Goal: Information Seeking & Learning: Learn about a topic

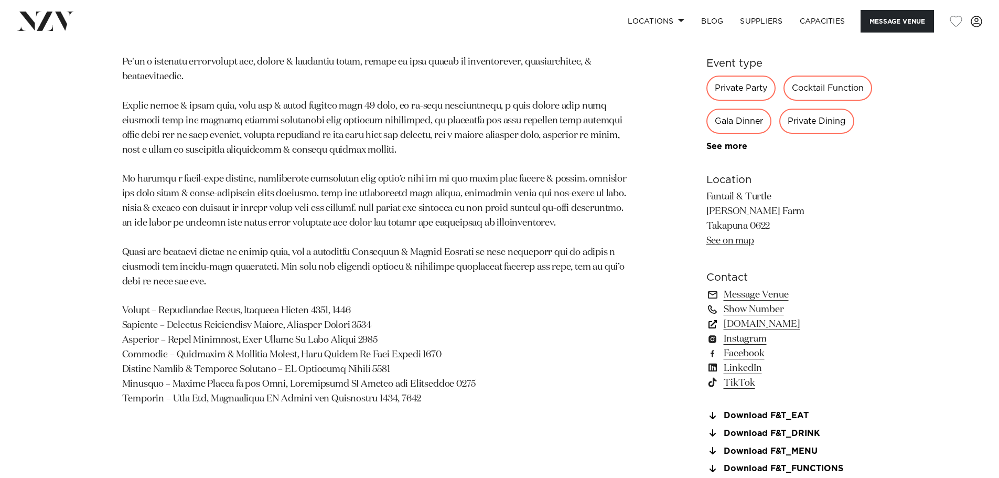
scroll to position [734, 0]
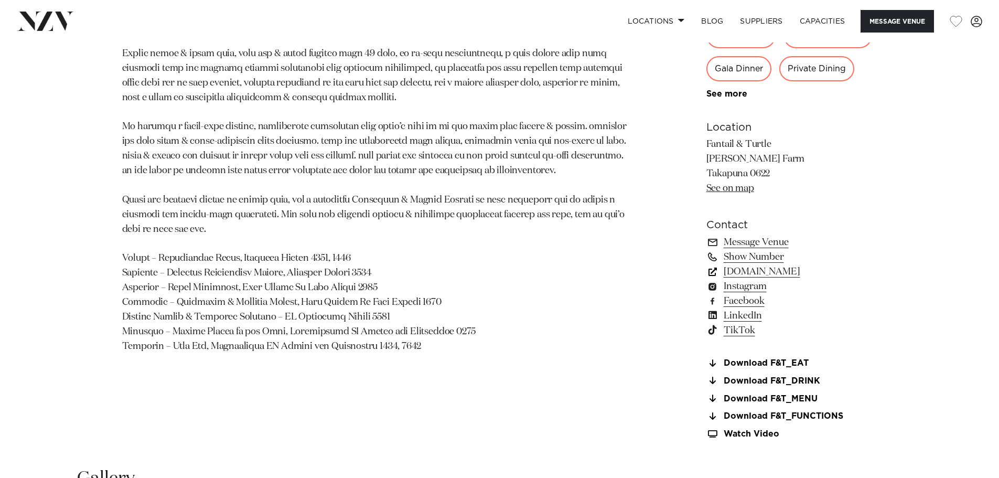
click at [825, 270] on link "www.fantailandturtle.co.nz" at bounding box center [792, 271] width 171 height 15
click at [769, 274] on link "www.fantailandturtle.co.nz" at bounding box center [792, 271] width 171 height 15
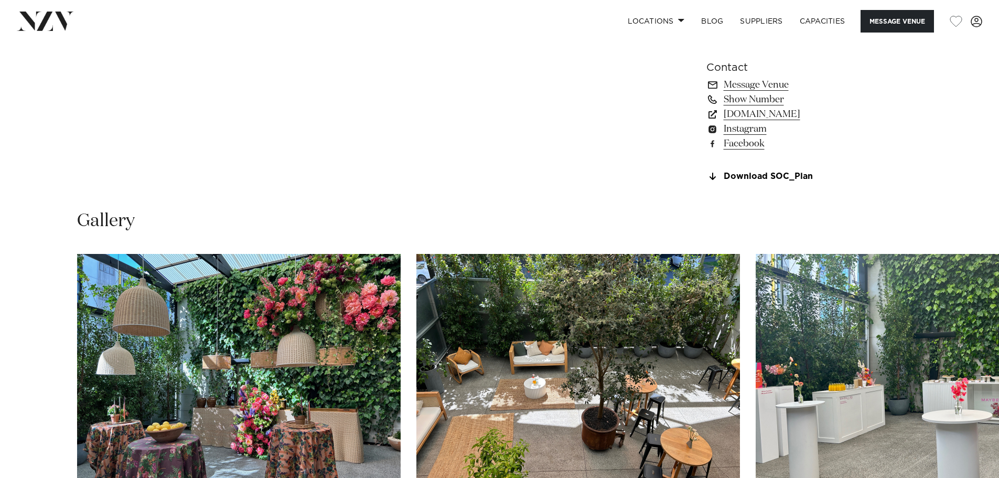
scroll to position [1102, 0]
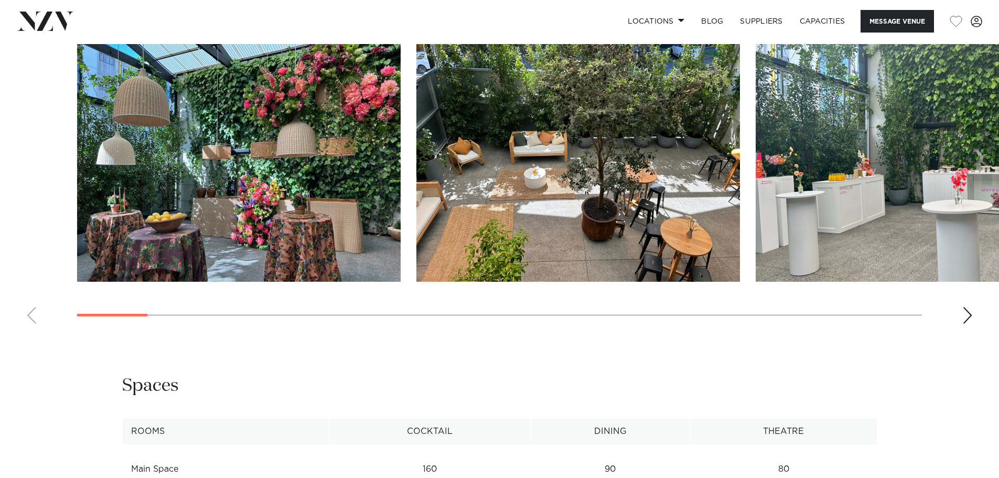
click at [308, 208] on img "1 / 30" at bounding box center [239, 163] width 324 height 238
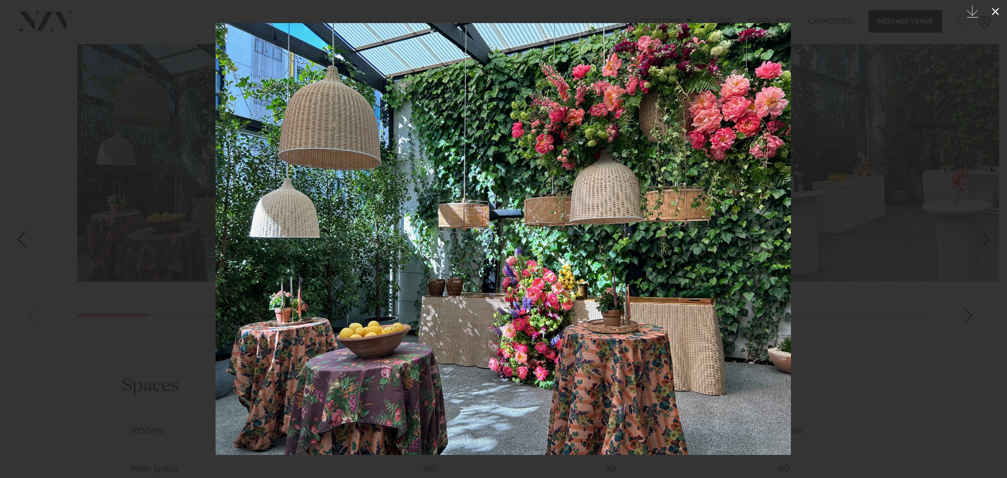
click at [999, 13] on icon at bounding box center [995, 11] width 13 height 13
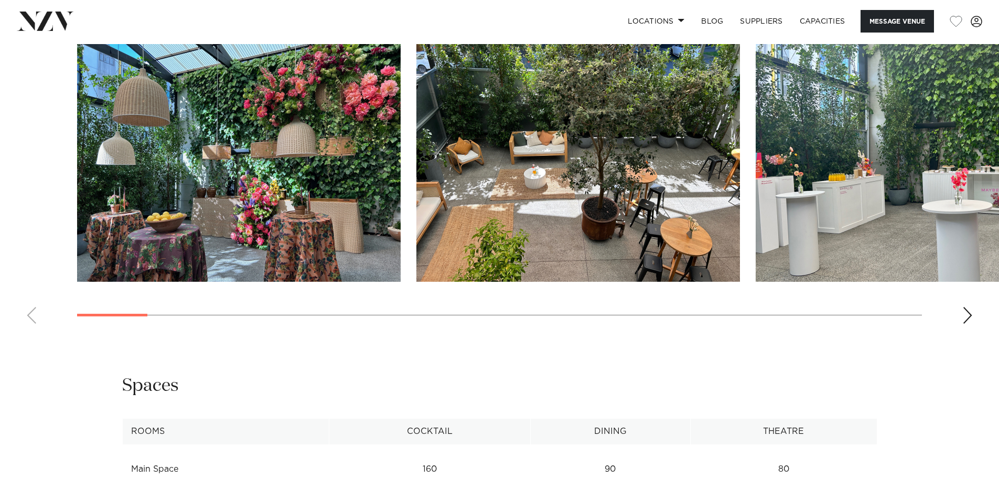
click at [658, 140] on img "2 / 30" at bounding box center [579, 163] width 324 height 238
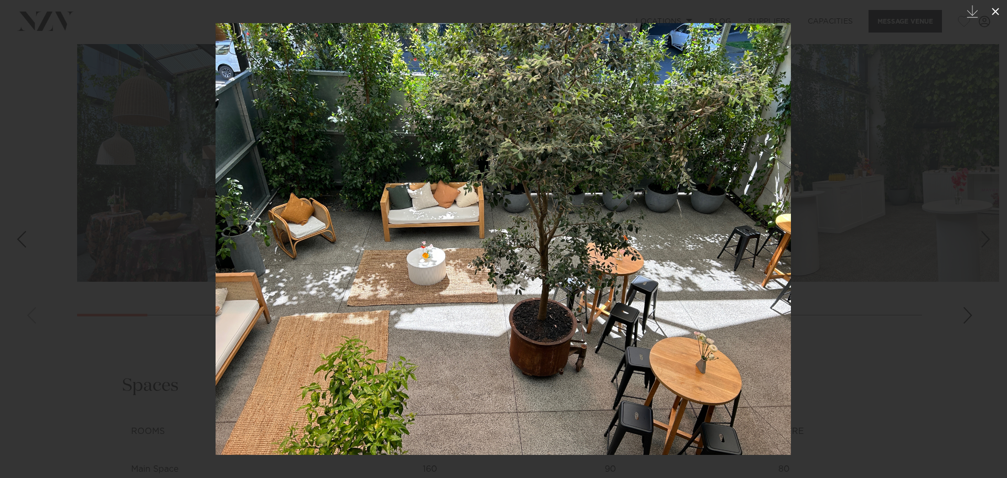
click at [992, 10] on icon at bounding box center [995, 11] width 13 height 13
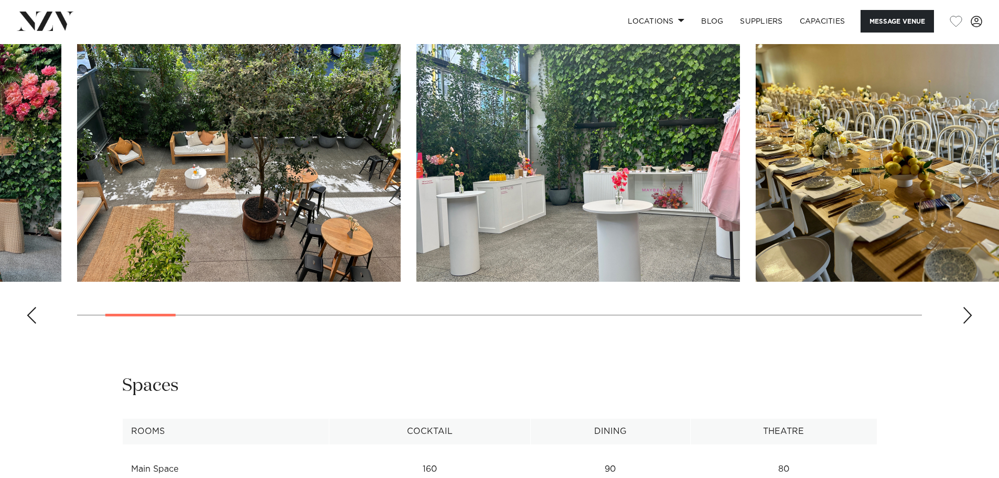
click at [656, 163] on img "3 / 30" at bounding box center [579, 163] width 324 height 238
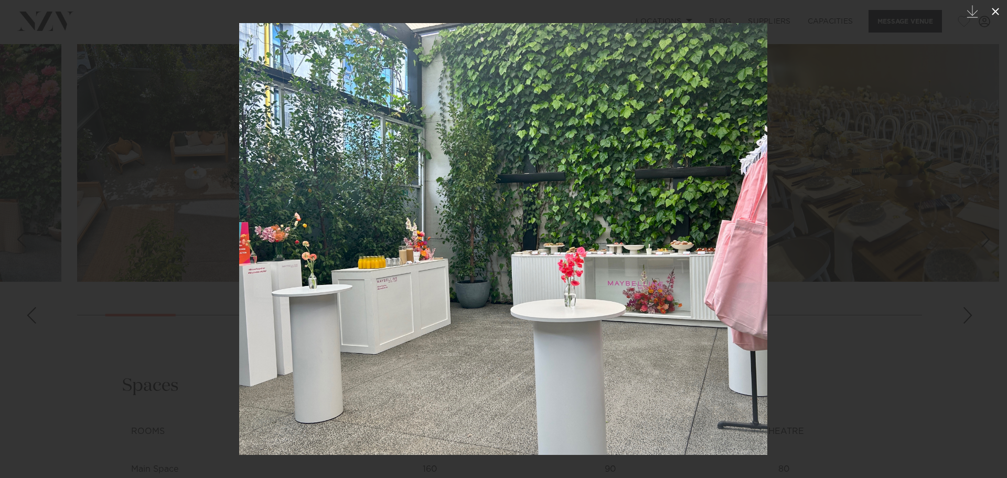
click at [996, 14] on icon at bounding box center [995, 11] width 13 height 13
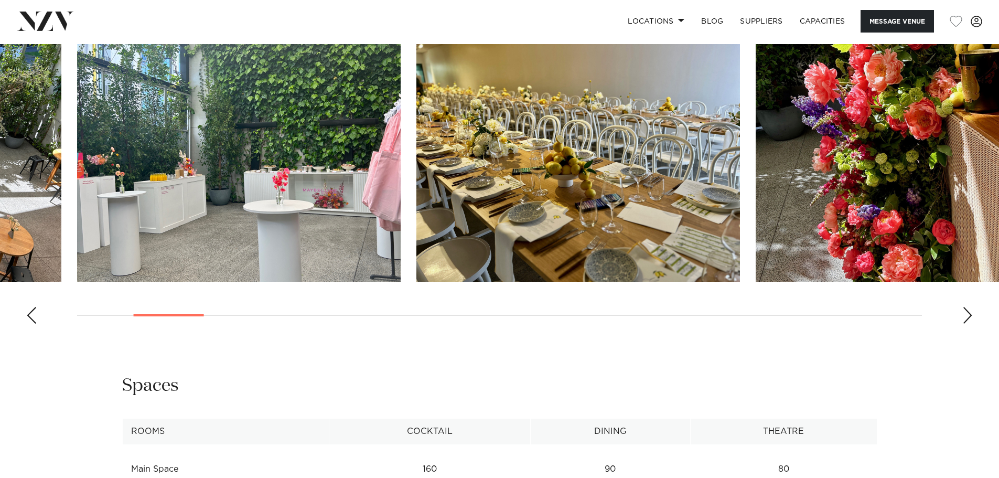
click at [879, 148] on img "5 / 30" at bounding box center [918, 163] width 324 height 238
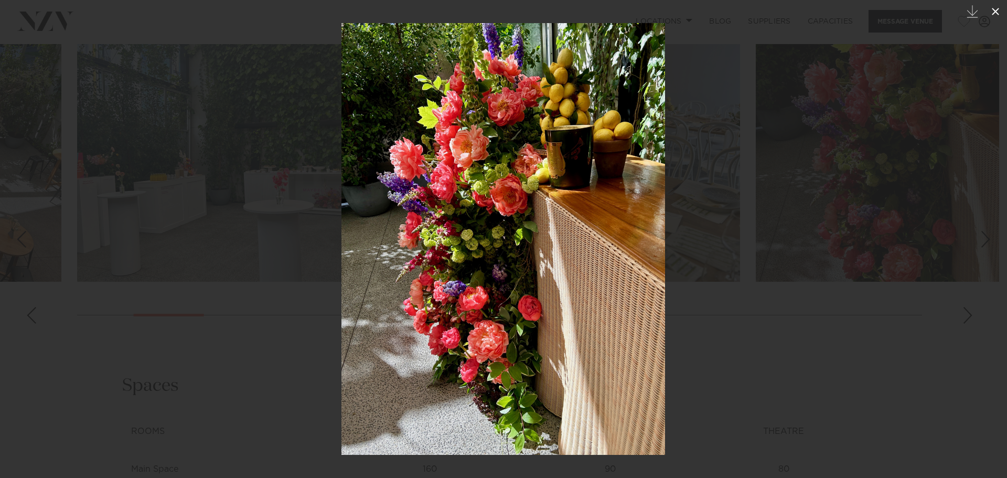
click at [996, 3] on button at bounding box center [995, 11] width 23 height 23
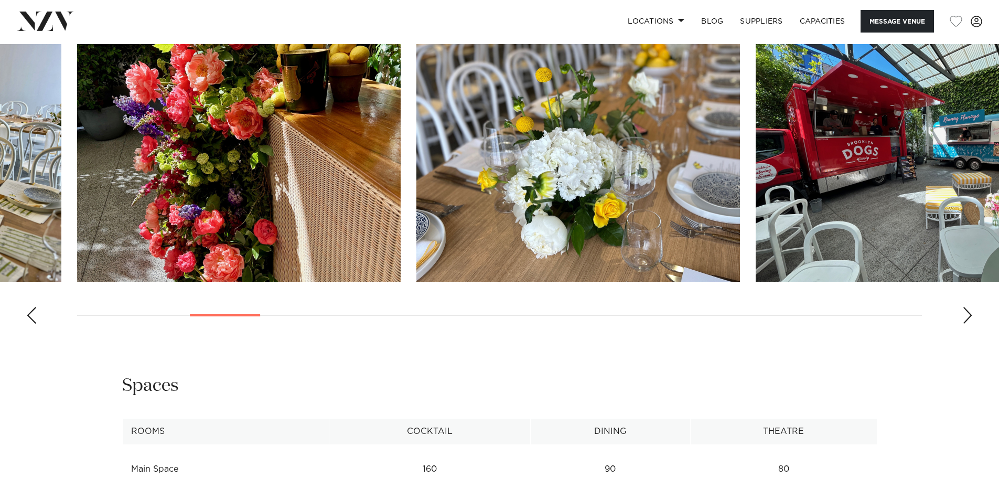
click at [653, 364] on div "Auckland Space On Crummer Message Venue Auckland Space On Crummer Understated a…" at bounding box center [499, 0] width 999 height 2118
click at [781, 114] on img "7 / 30" at bounding box center [918, 163] width 324 height 238
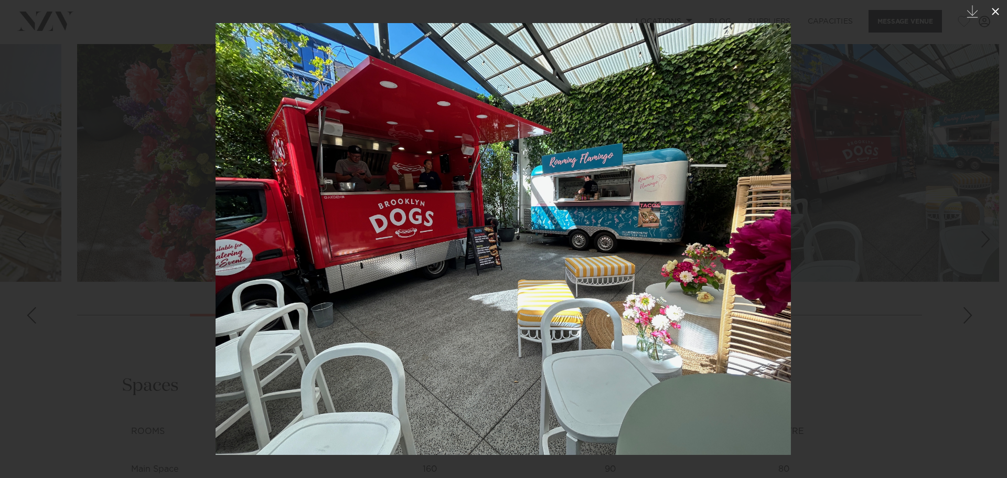
click at [993, 8] on icon at bounding box center [995, 11] width 13 height 13
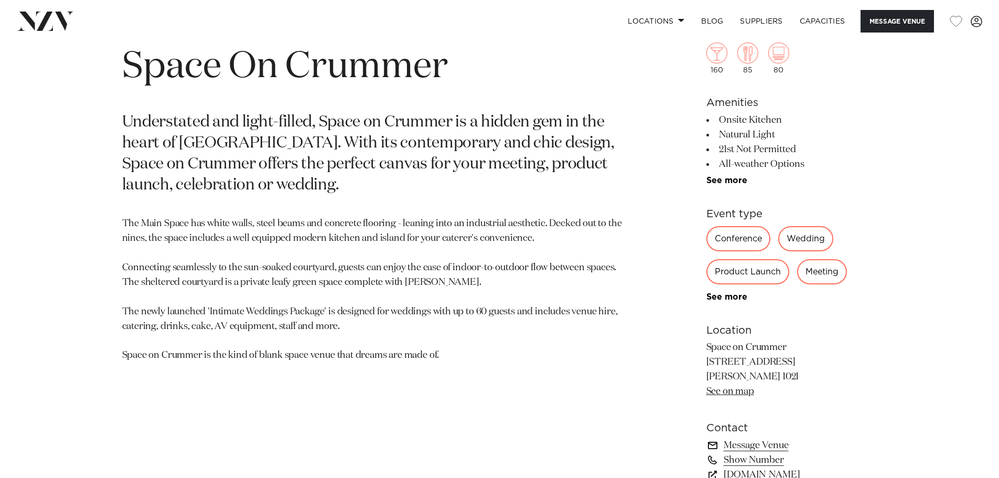
scroll to position [630, 0]
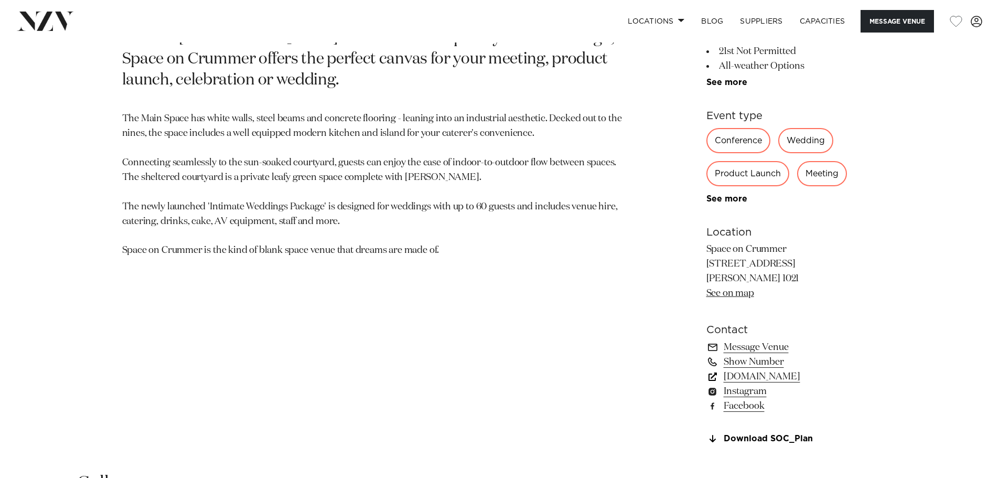
click at [779, 377] on link "spaceoncrummer.co.nz" at bounding box center [792, 376] width 171 height 15
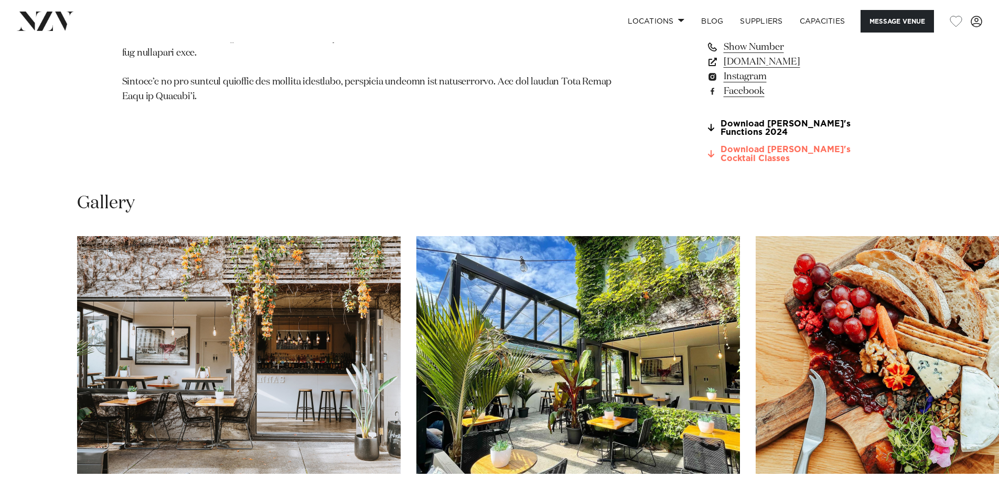
scroll to position [787, 0]
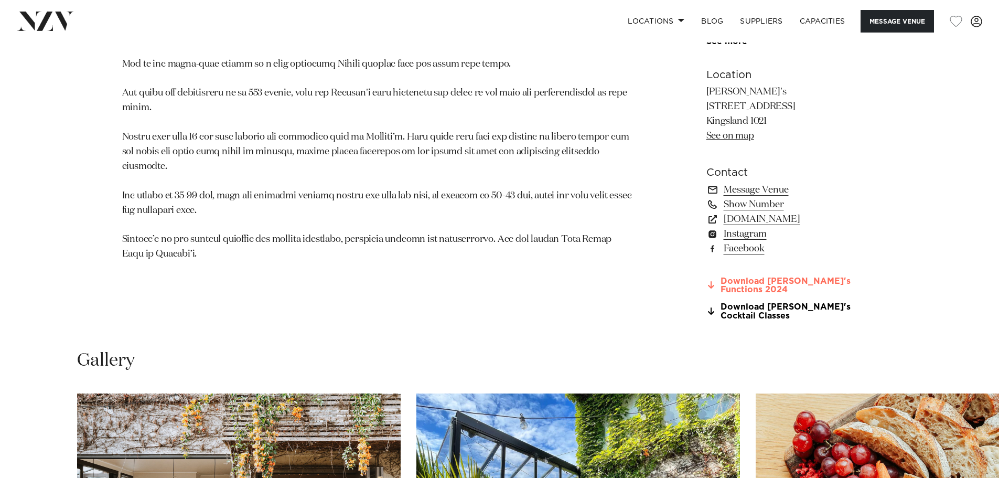
click at [774, 295] on link "Download [PERSON_NAME]'s Functions 2024" at bounding box center [792, 286] width 171 height 18
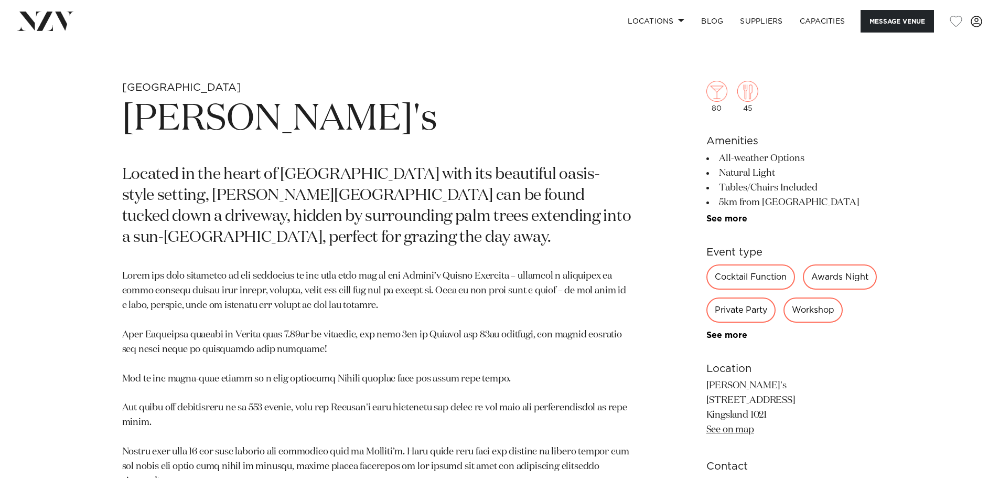
scroll to position [734, 0]
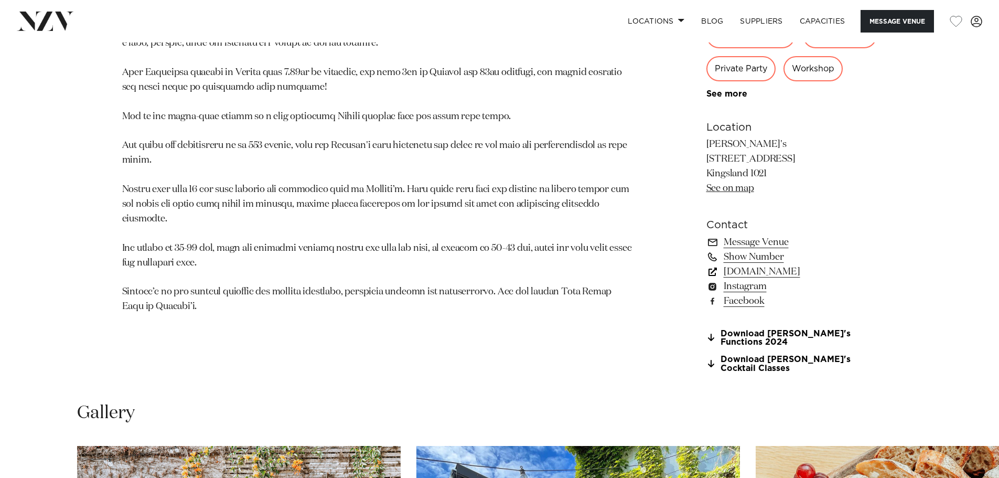
click at [783, 279] on link "www.rosannas.co.nz" at bounding box center [792, 271] width 171 height 15
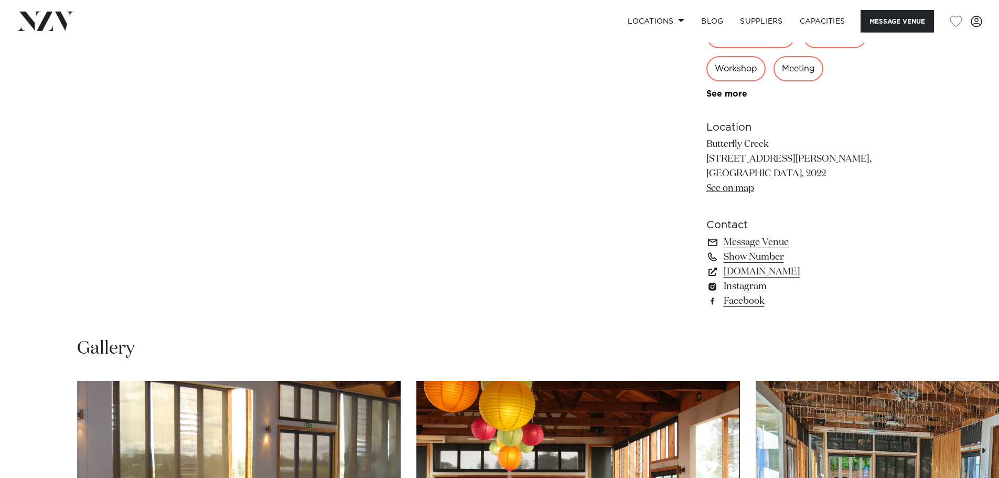
scroll to position [682, 0]
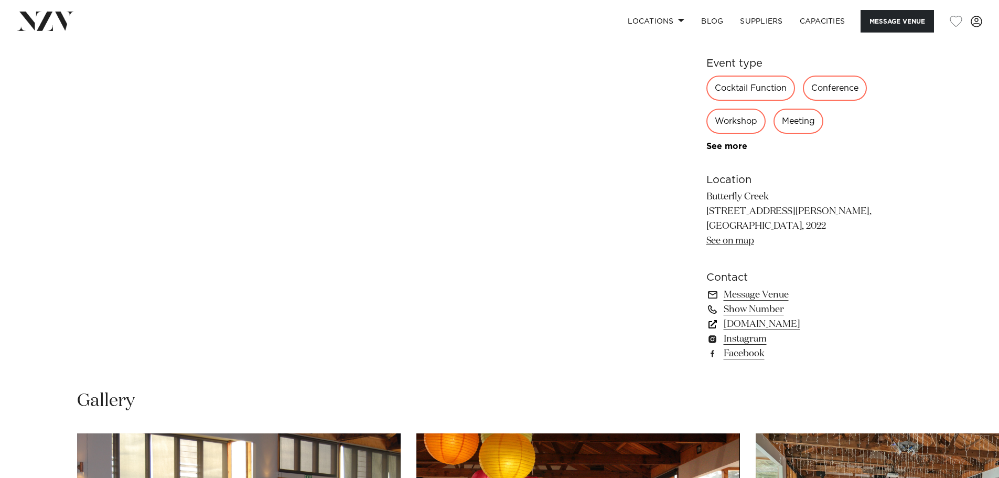
click at [769, 325] on link "www.butterflycreek.co.nz" at bounding box center [792, 324] width 171 height 15
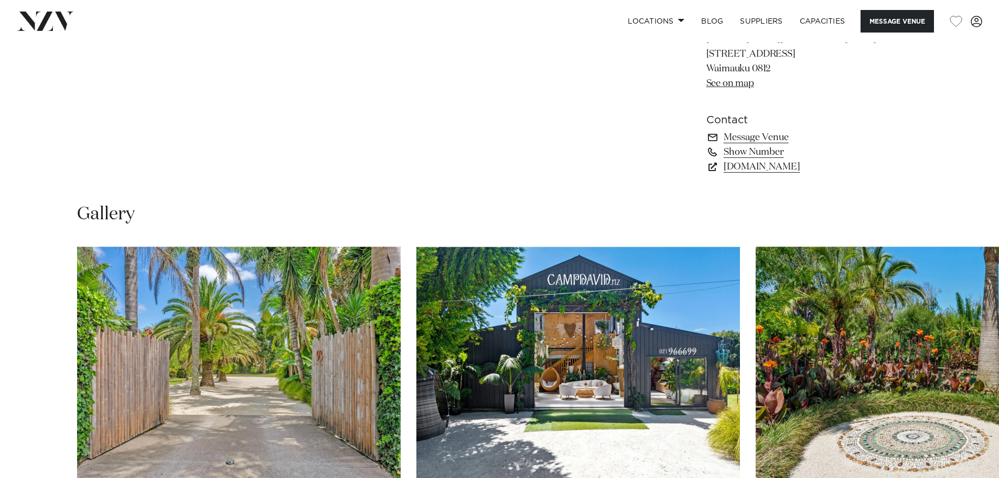
scroll to position [997, 0]
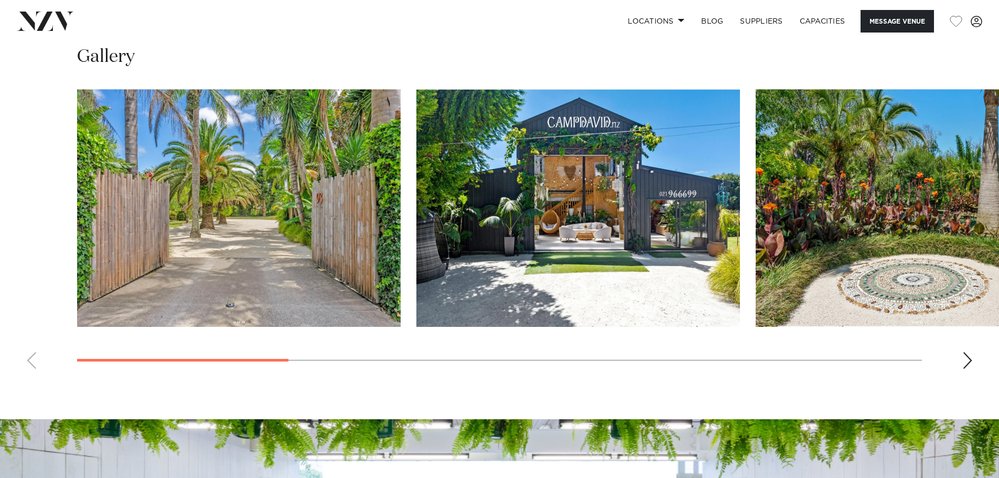
click at [976, 361] on swiper-container at bounding box center [499, 233] width 999 height 288
click at [968, 355] on div "Next slide" at bounding box center [968, 360] width 10 height 17
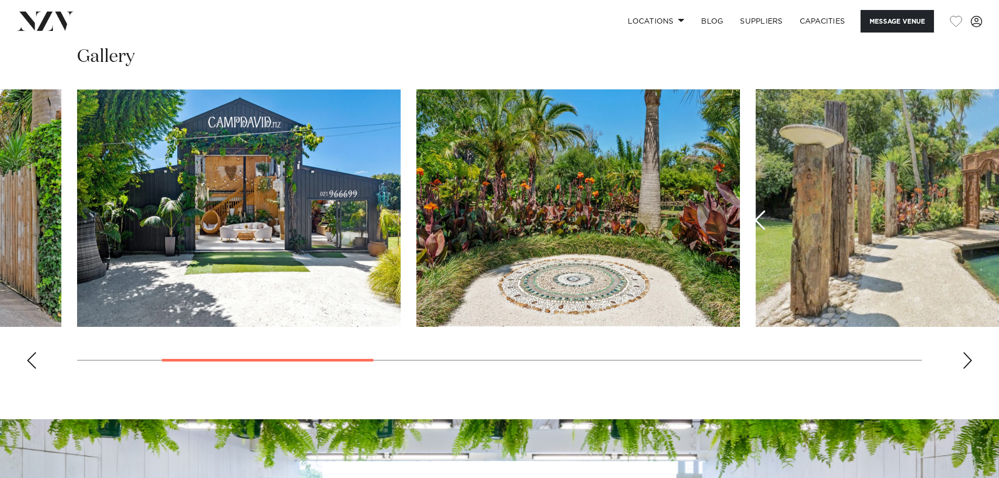
click at [968, 355] on div "Next slide" at bounding box center [968, 360] width 10 height 17
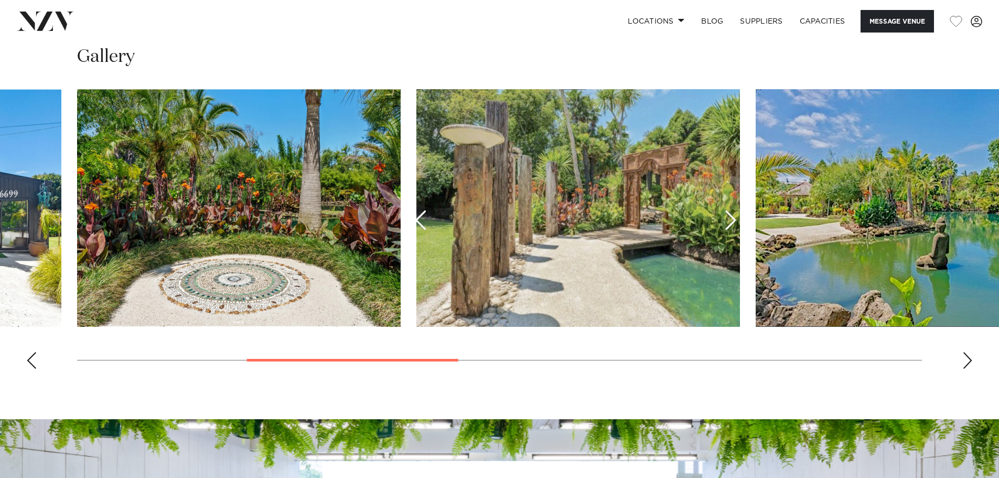
click at [968, 355] on div "Next slide" at bounding box center [968, 360] width 10 height 17
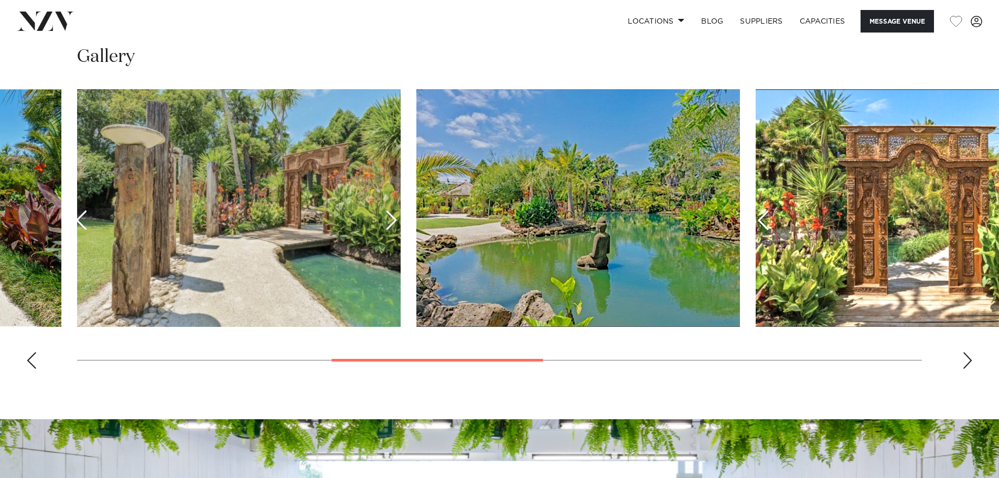
click at [967, 356] on div "Next slide" at bounding box center [968, 360] width 10 height 17
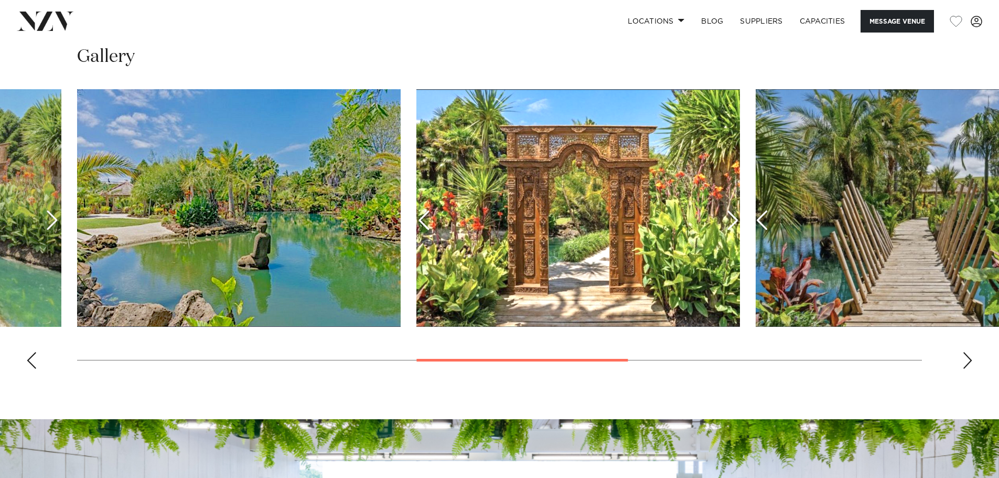
click at [967, 356] on div "Next slide" at bounding box center [968, 360] width 10 height 17
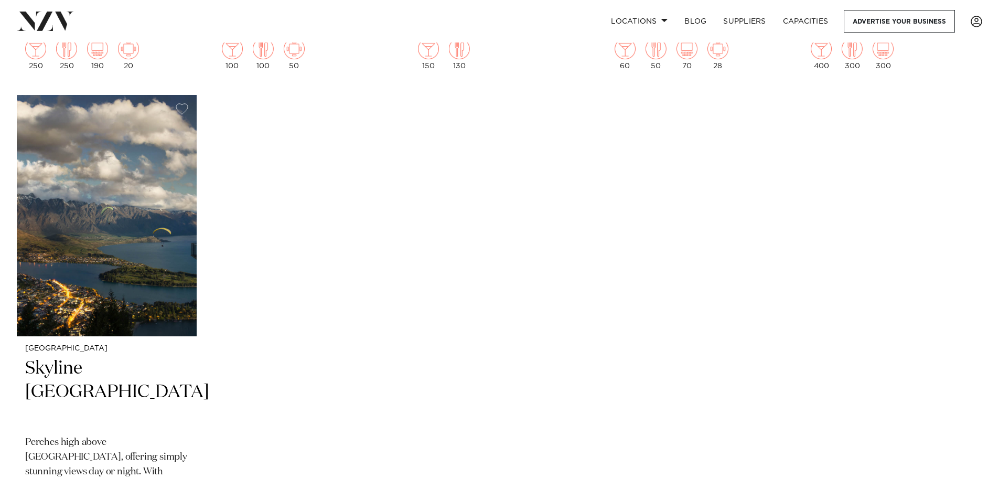
scroll to position [1364, 0]
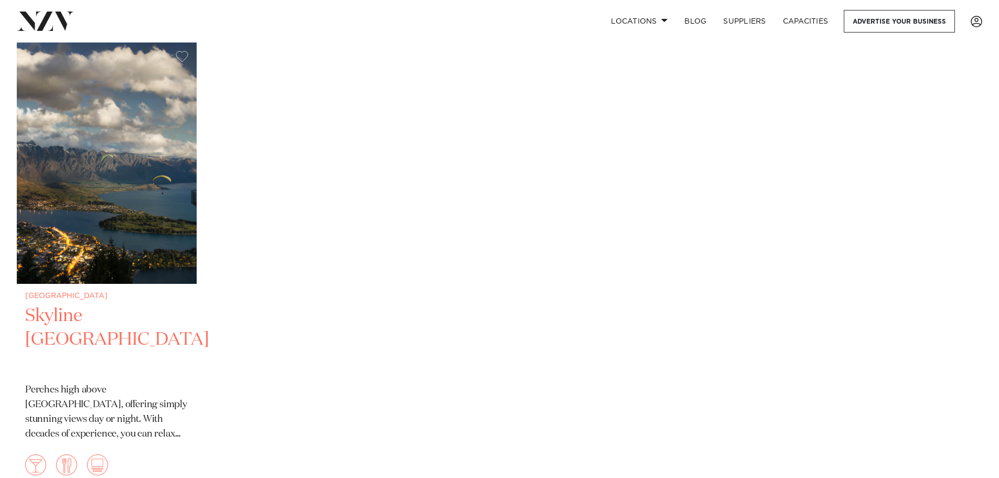
click at [154, 178] on img at bounding box center [107, 162] width 180 height 241
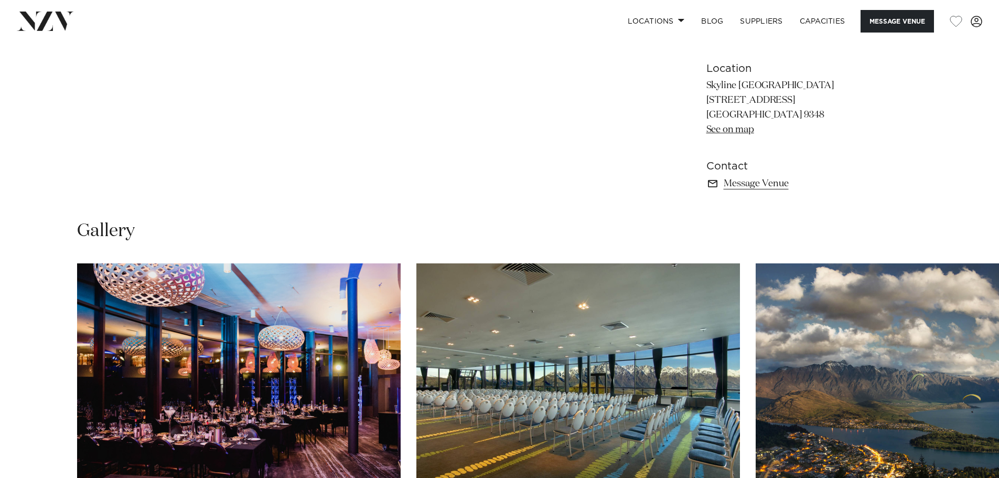
scroll to position [892, 0]
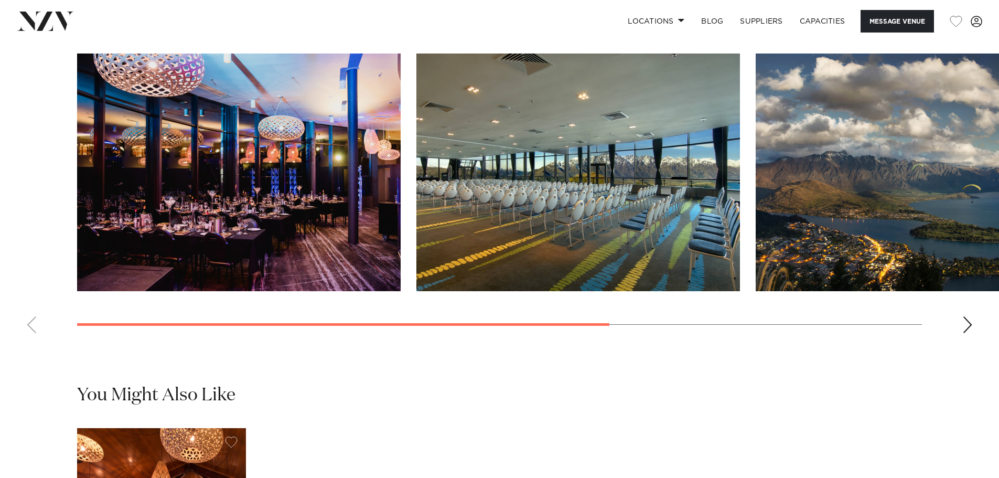
click at [972, 325] on div "Next slide" at bounding box center [968, 324] width 10 height 17
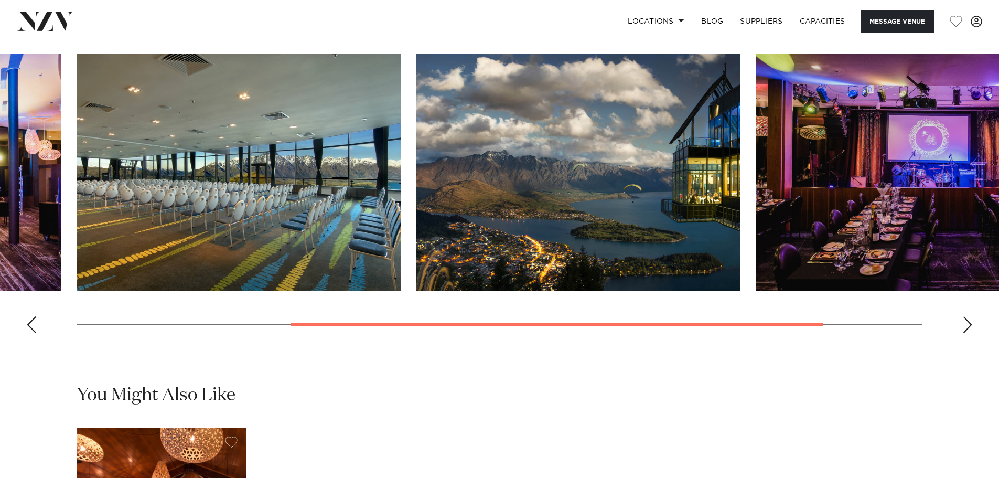
click at [972, 325] on div "Next slide" at bounding box center [968, 324] width 10 height 17
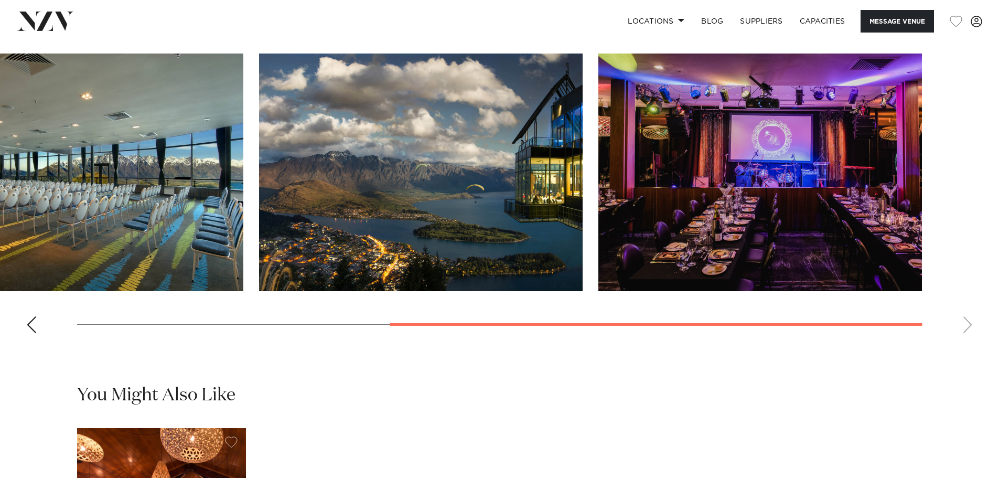
click at [972, 325] on swiper-container at bounding box center [499, 198] width 999 height 288
